Goal: Task Accomplishment & Management: Complete application form

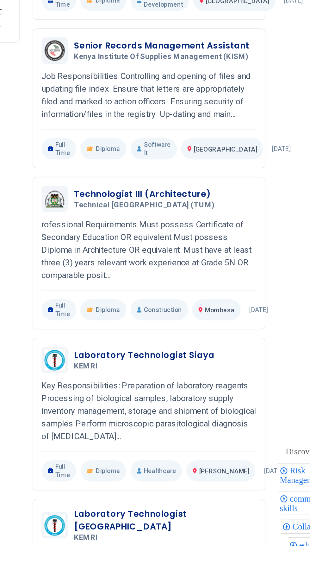
scroll to position [67, 0]
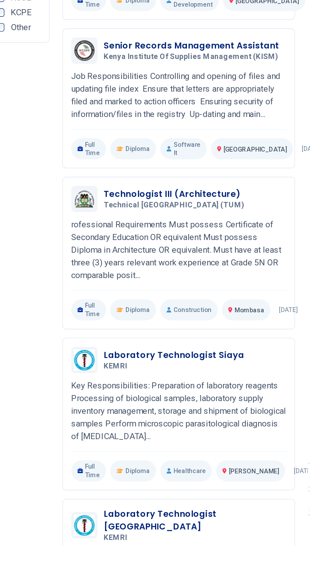
click at [176, 459] on h3 "Laboratory Technologist Siaya" at bounding box center [152, 463] width 85 height 8
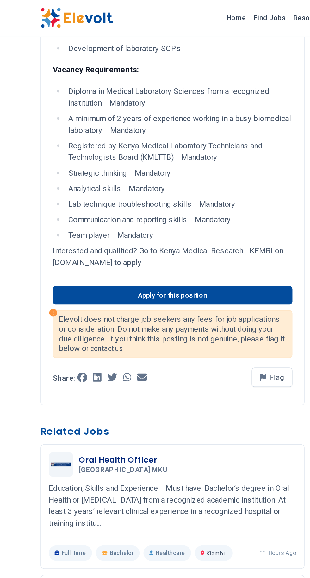
scroll to position [157, 0]
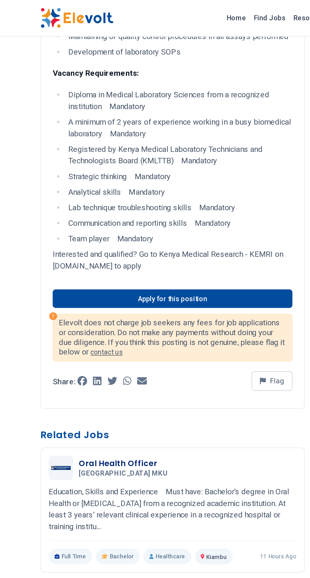
click at [152, 189] on link "Apply for this position" at bounding box center [125, 195] width 157 height 12
